Goal: Check status: Check status

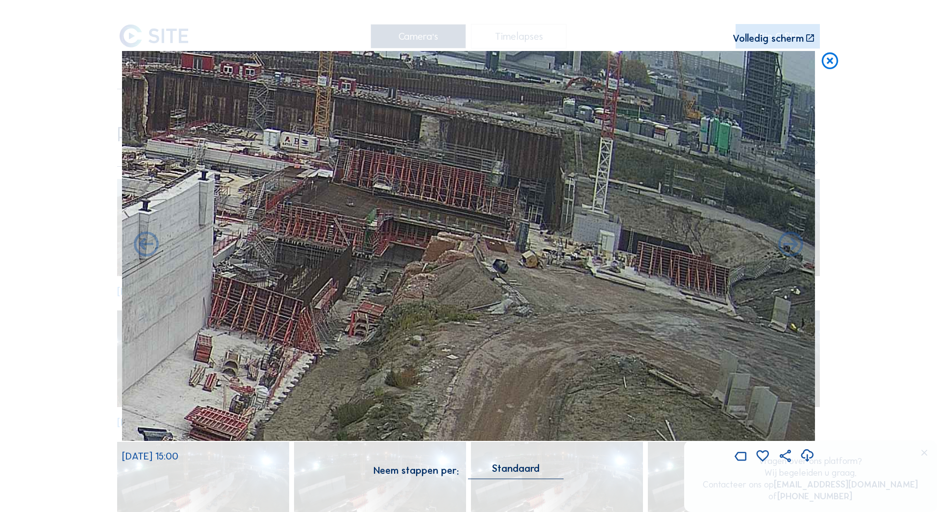
scroll to position [770, 0]
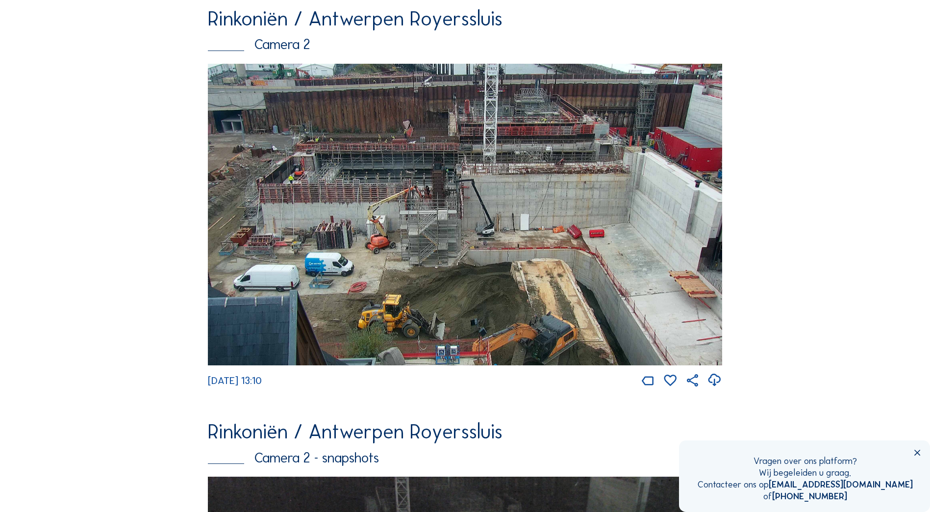
scroll to position [468, 0]
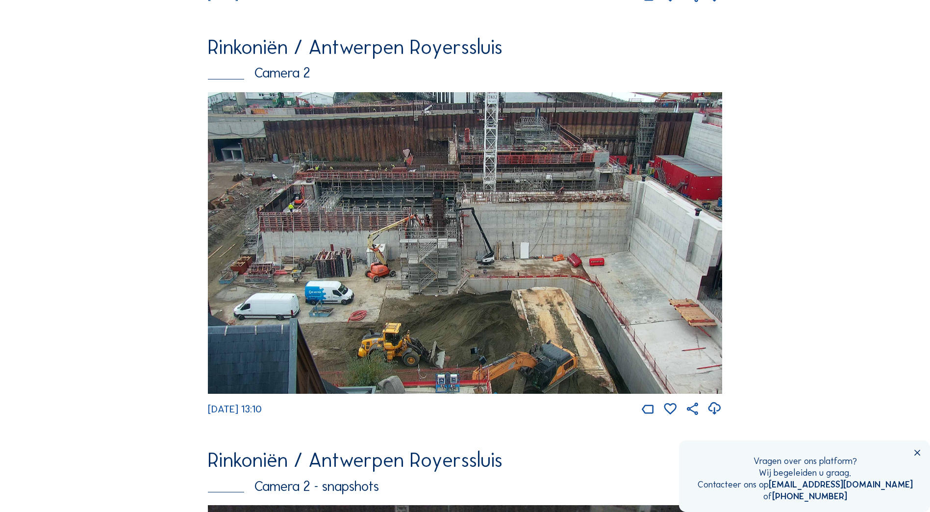
click at [324, 220] on img at bounding box center [465, 242] width 514 height 301
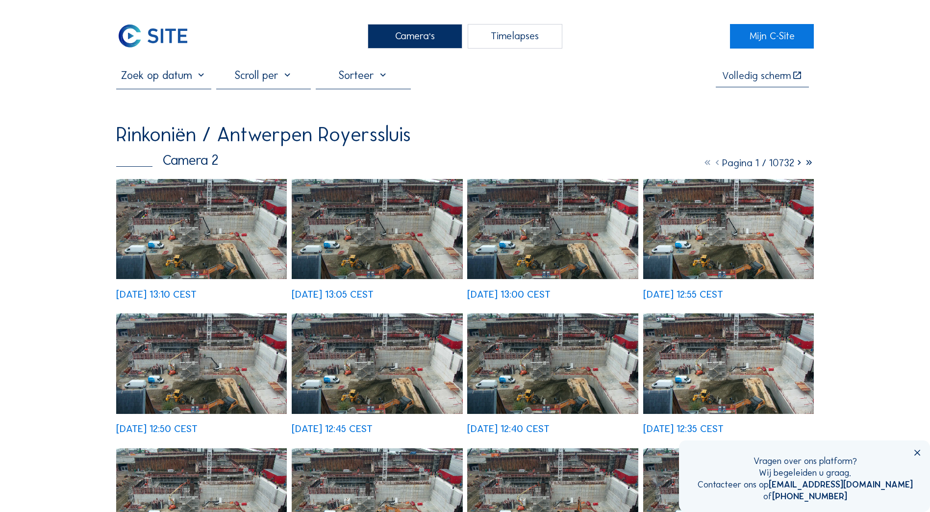
click at [162, 79] on input "text" at bounding box center [163, 75] width 95 height 13
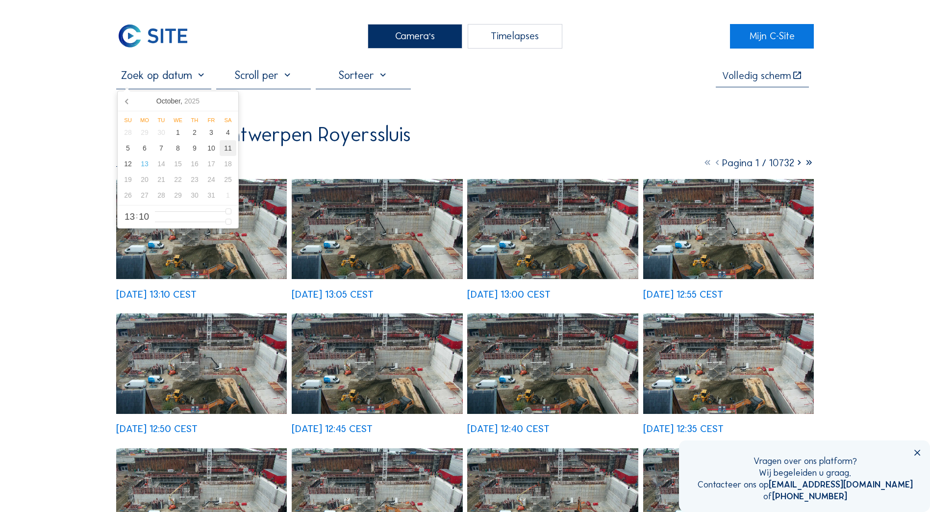
click at [225, 146] on div "11" at bounding box center [228, 148] width 17 height 16
type input "[DATE] 13:10"
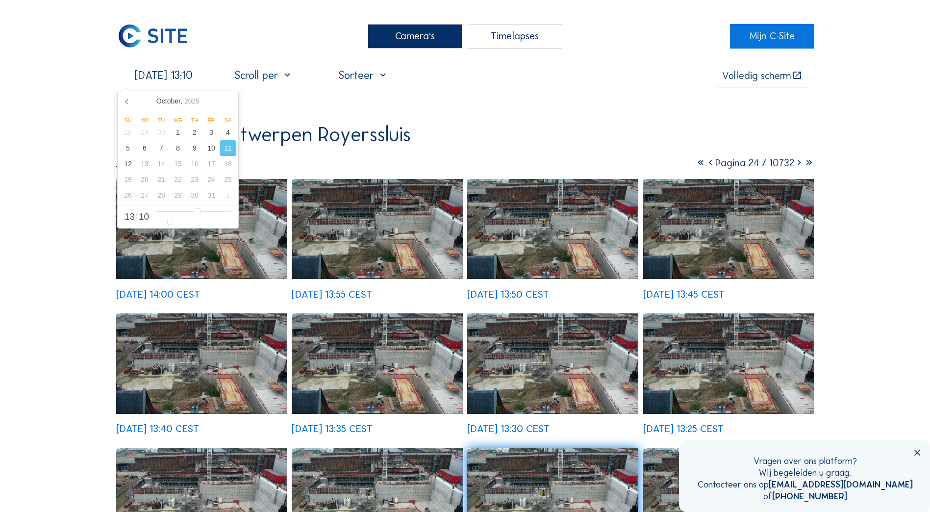
click at [217, 258] on img at bounding box center [201, 229] width 171 height 100
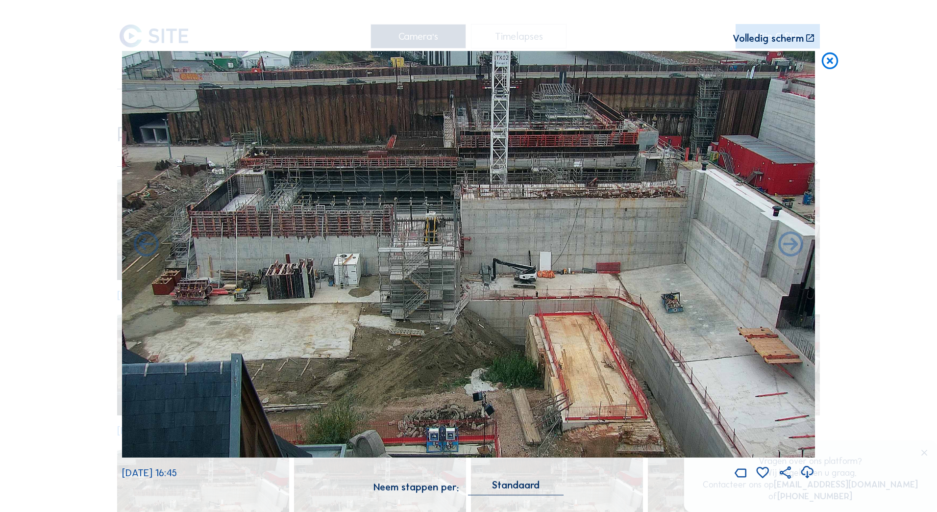
click at [53, 241] on div "Scroll om door de tijd te reizen | Druk op de 'Alt'-knop + scroll om te Zoomen …" at bounding box center [468, 256] width 937 height 512
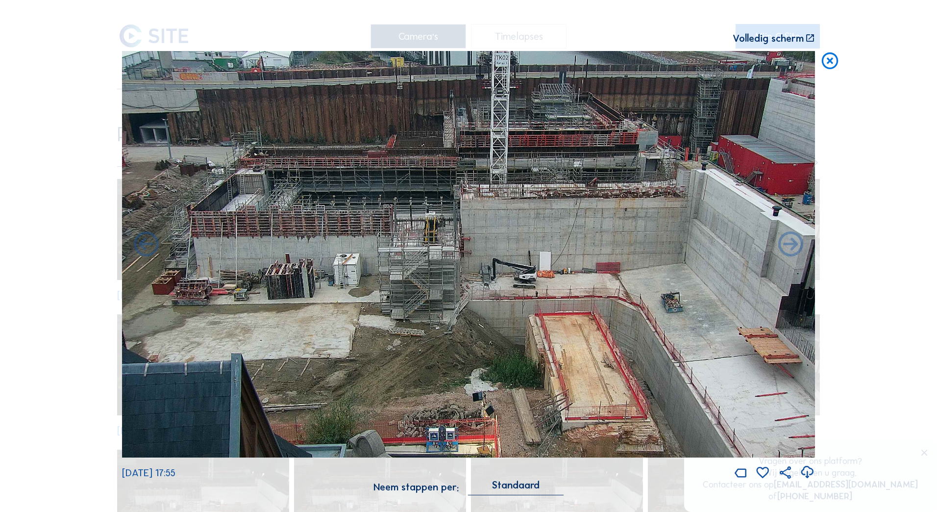
click at [55, 147] on div "Scroll om door de tijd te reizen | Druk op de 'Alt'-knop + scroll om te Zoomen …" at bounding box center [468, 256] width 937 height 512
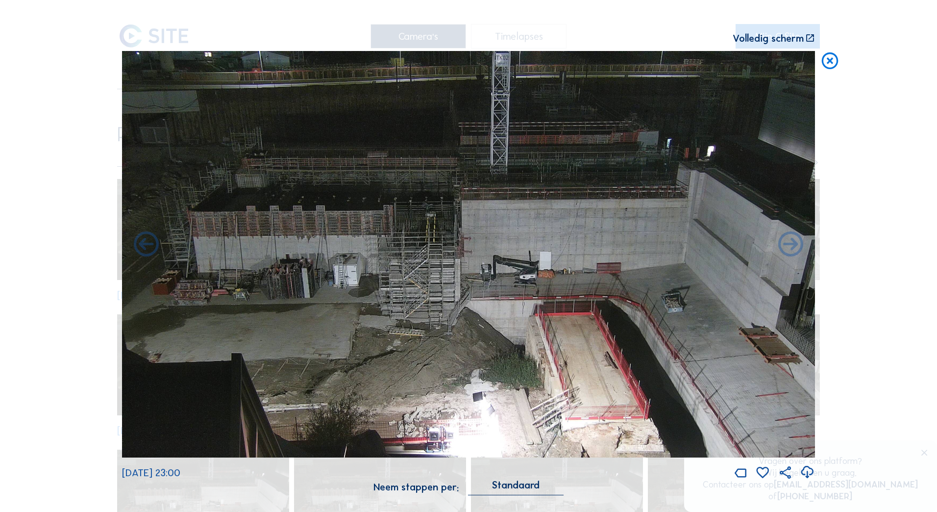
click at [834, 66] on icon at bounding box center [830, 61] width 20 height 21
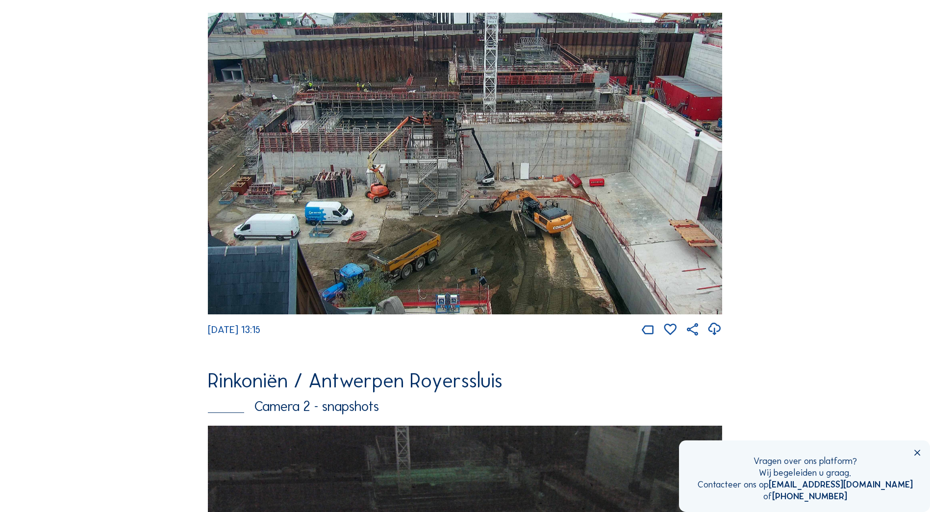
scroll to position [242, 0]
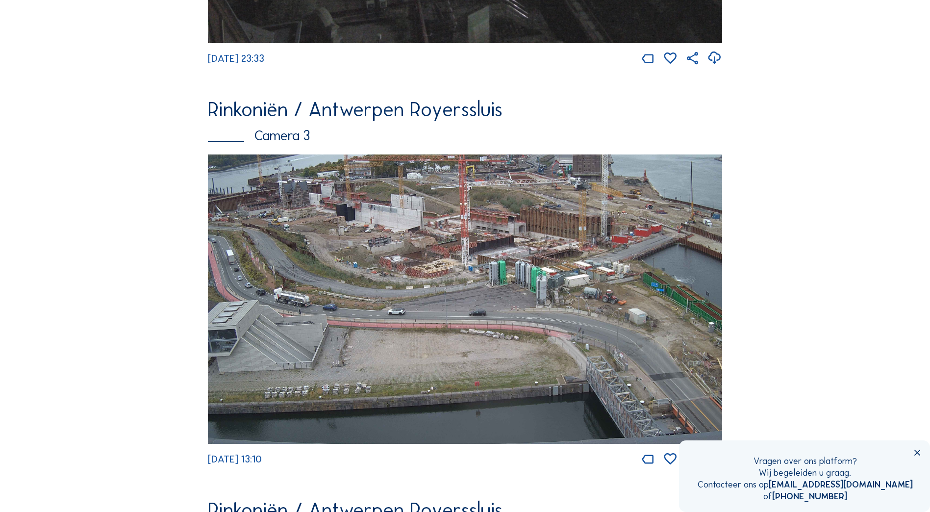
click at [429, 264] on img at bounding box center [465, 298] width 514 height 289
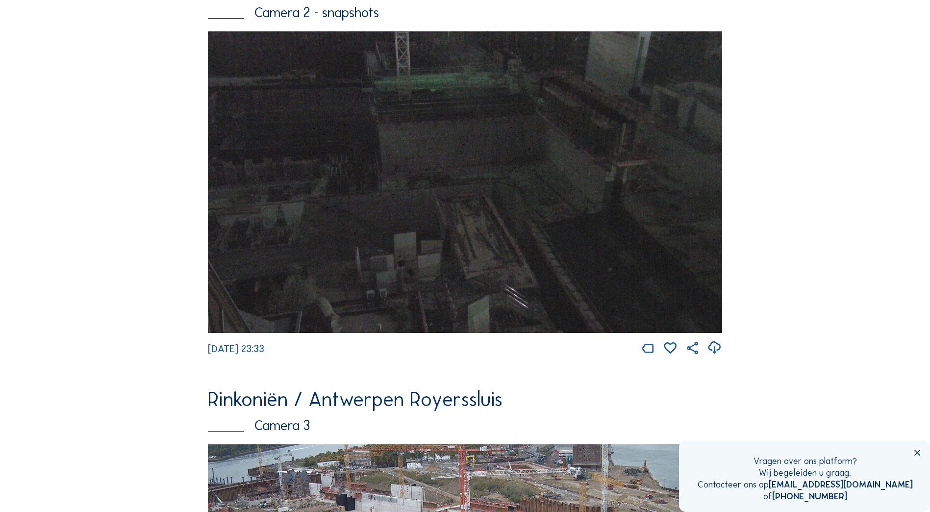
scroll to position [1235, 0]
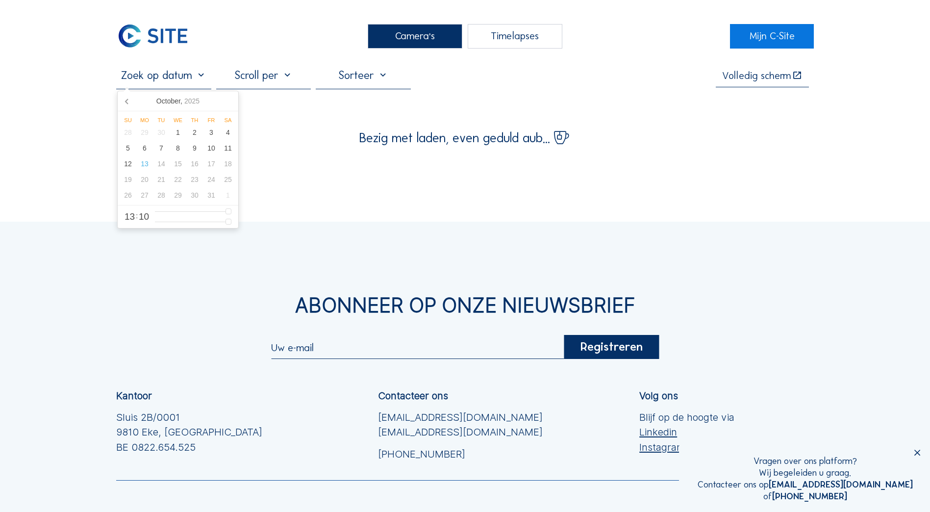
click at [182, 82] on input "text" at bounding box center [163, 75] width 95 height 13
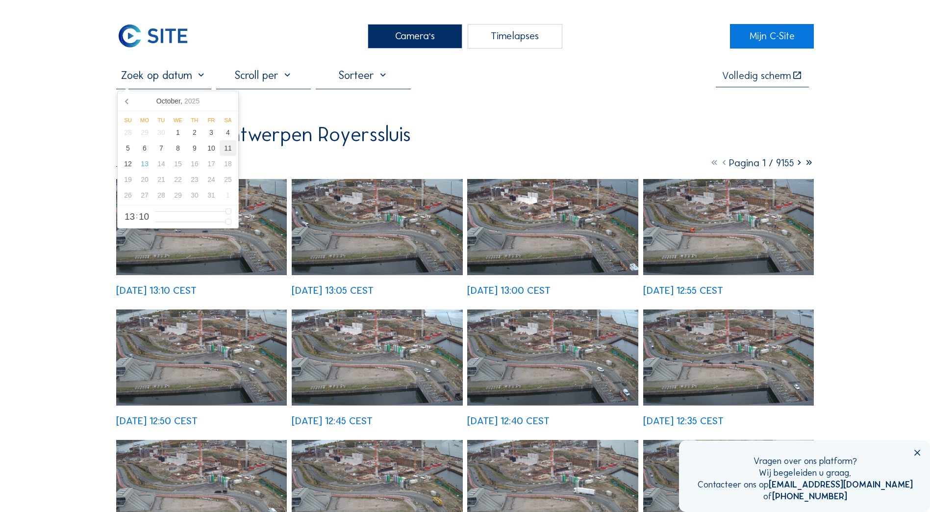
click at [227, 150] on div "11" at bounding box center [228, 148] width 17 height 16
type input "[DATE] 13:10"
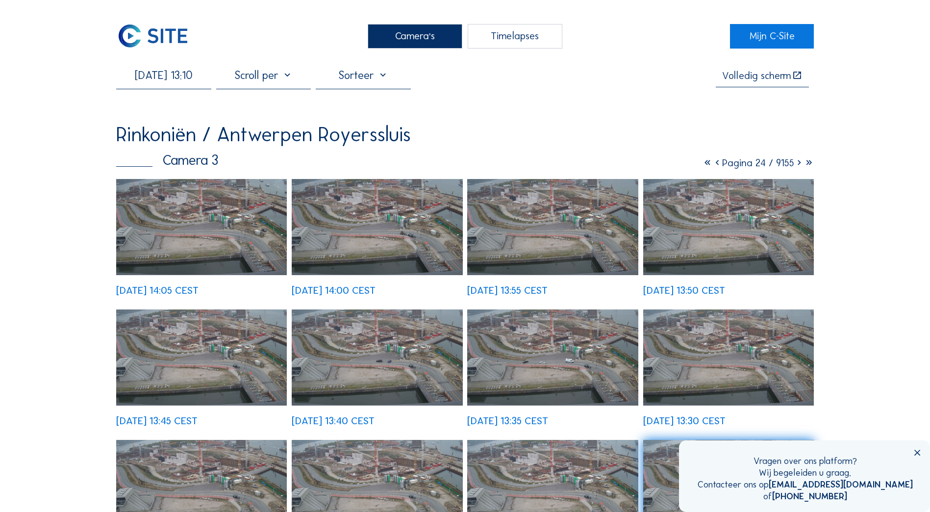
click at [179, 231] on img at bounding box center [201, 227] width 171 height 96
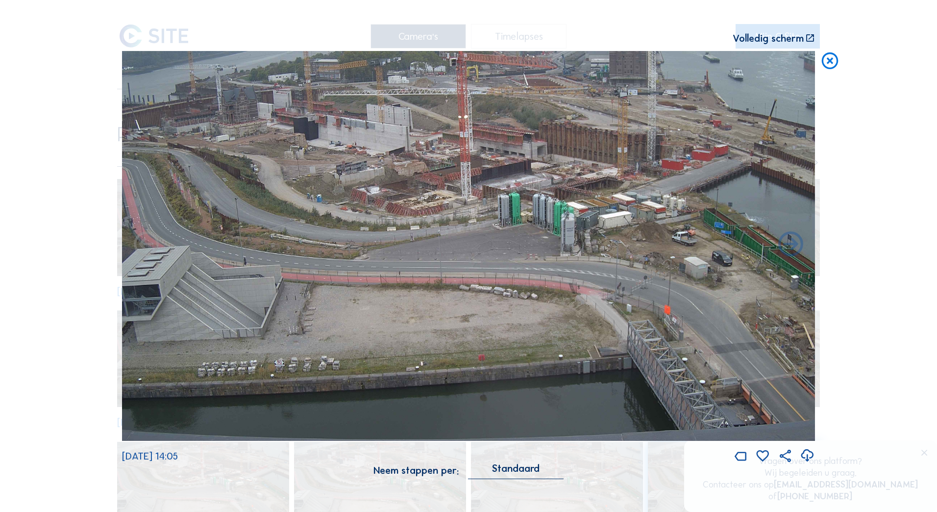
click at [92, 240] on div "Scroll om door de tijd te reizen | Druk op de 'Alt'-knop + scroll om te Zoomen …" at bounding box center [468, 256] width 937 height 512
click at [165, 218] on img at bounding box center [468, 246] width 693 height 390
click at [294, 261] on img at bounding box center [468, 246] width 693 height 390
click at [290, 248] on img at bounding box center [468, 246] width 693 height 390
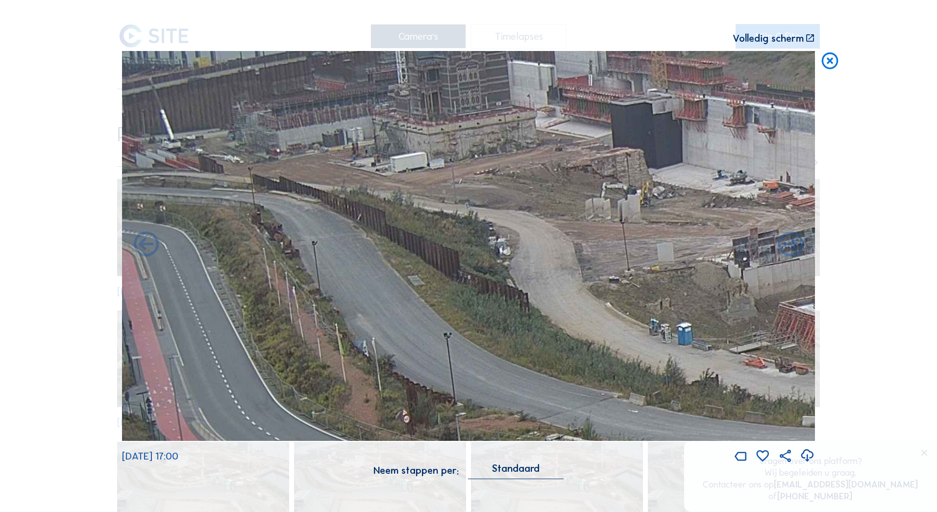
drag, startPoint x: 171, startPoint y: 152, endPoint x: 305, endPoint y: 157, distance: 133.9
click at [302, 157] on img at bounding box center [468, 246] width 693 height 390
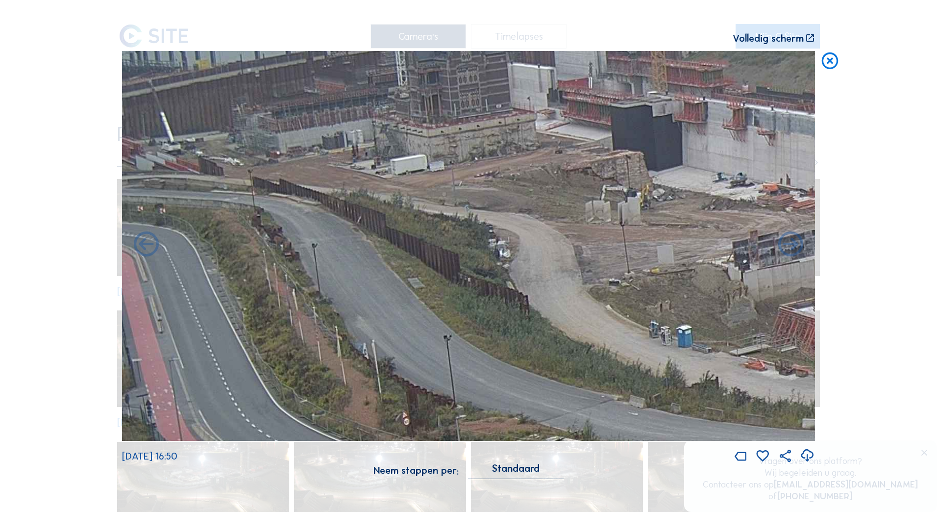
click at [52, 181] on div "Scroll om door de tijd te reizen | Druk op de 'Alt'-knop + scroll om te Zoomen …" at bounding box center [468, 256] width 937 height 512
click at [826, 61] on icon at bounding box center [830, 61] width 20 height 21
